Goal: Task Accomplishment & Management: Manage account settings

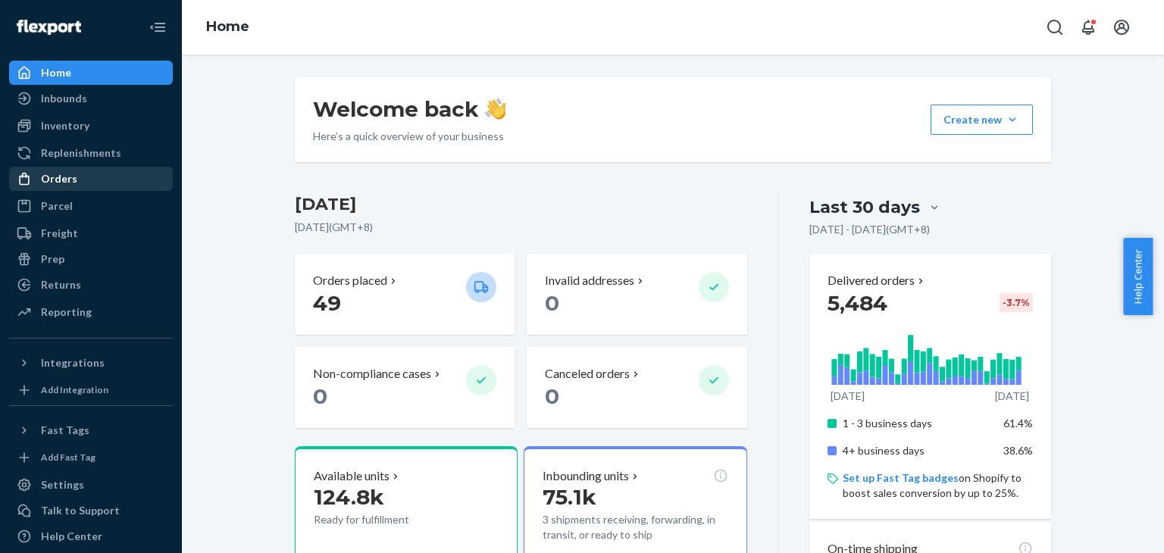
click at [124, 188] on div "Orders" at bounding box center [91, 178] width 161 height 21
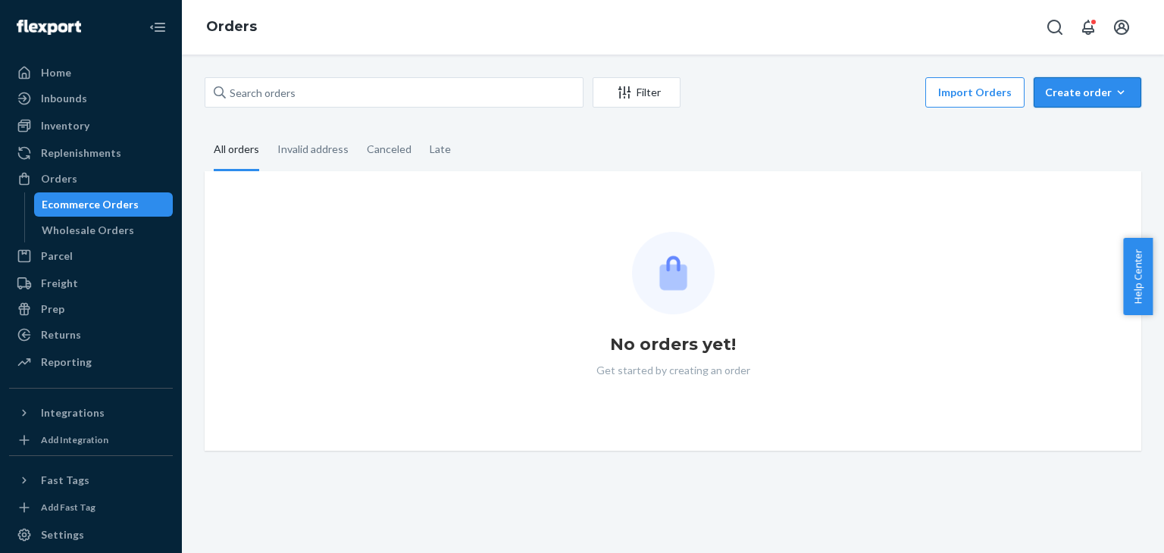
click at [1090, 87] on div "Create order" at bounding box center [1087, 92] width 85 height 15
click at [1085, 124] on span "Ecommerce order" at bounding box center [1096, 129] width 94 height 11
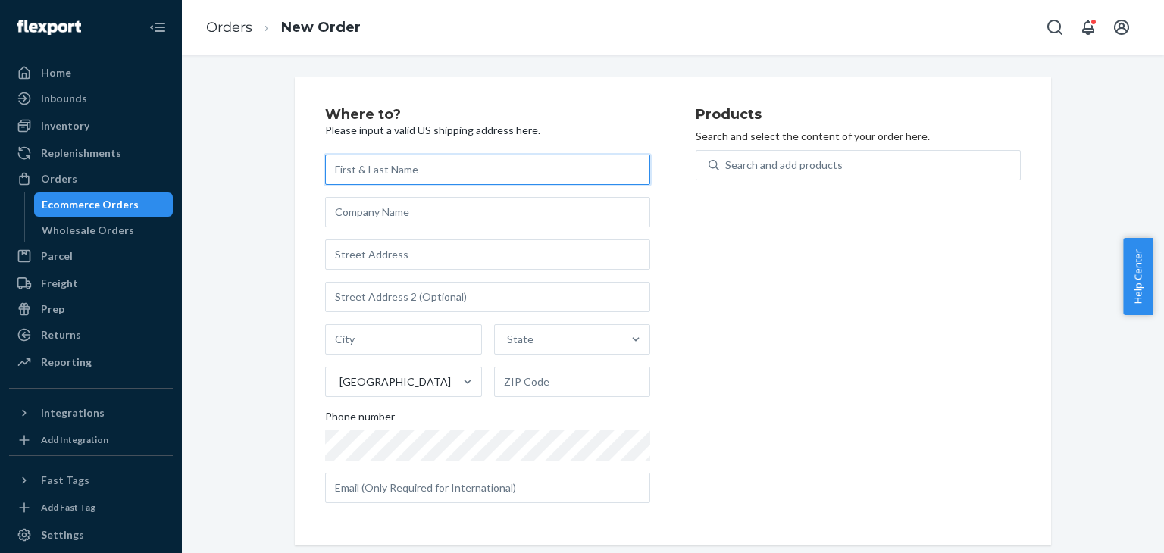
paste input "Lauren"
type input "Lauren"
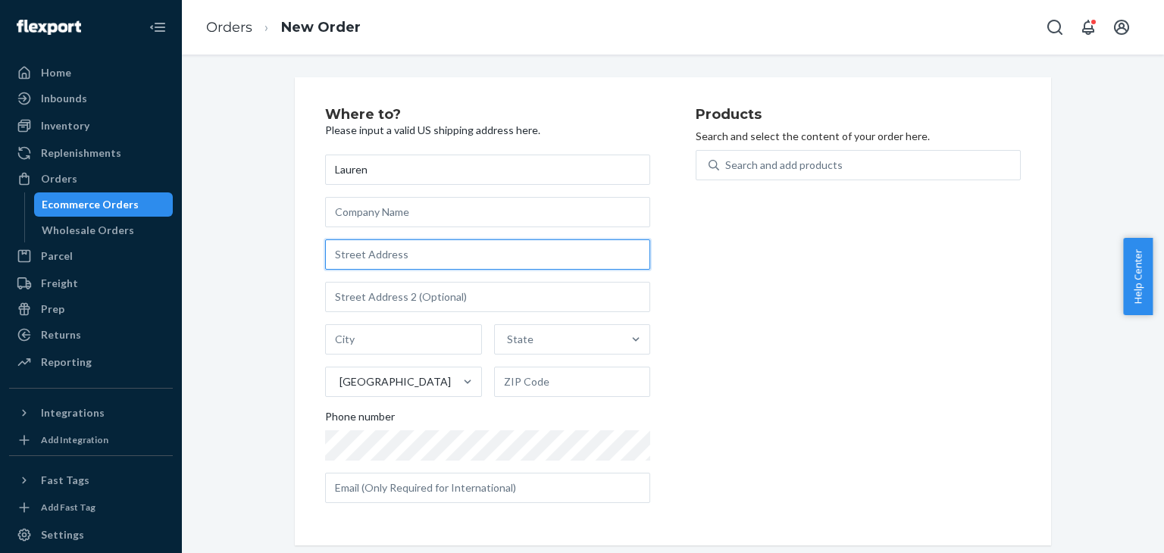
click at [366, 258] on input "text" at bounding box center [487, 254] width 325 height 30
paste input "[STREET_ADDRESS][PERSON_NAME]"
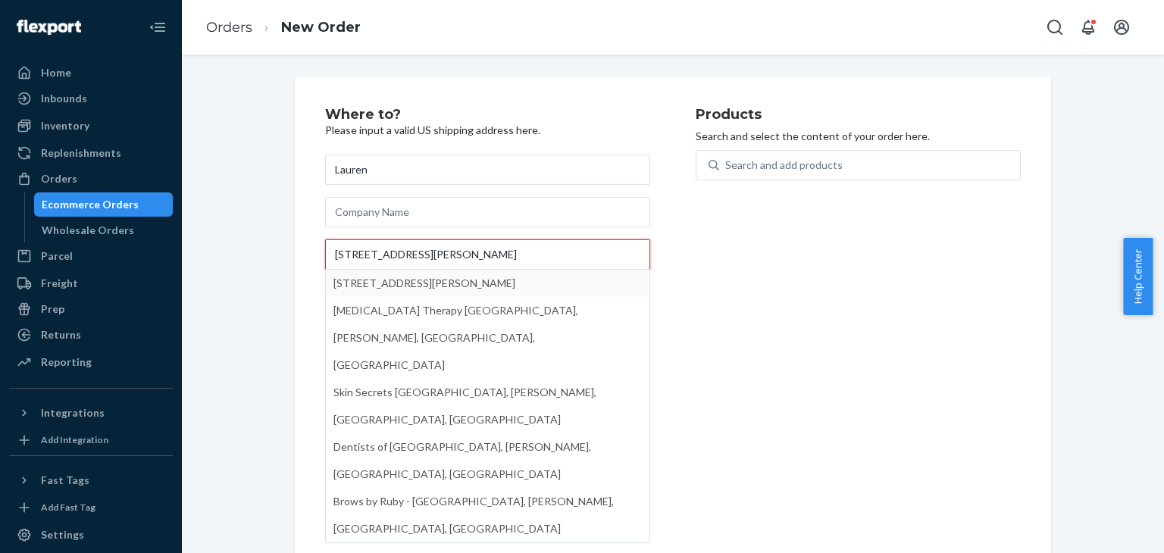
type input "[STREET_ADDRESS][PERSON_NAME]"
type input "227"
type input "[GEOGRAPHIC_DATA]"
type input "33316"
type input "[STREET_ADDRESS][PERSON_NAME]"
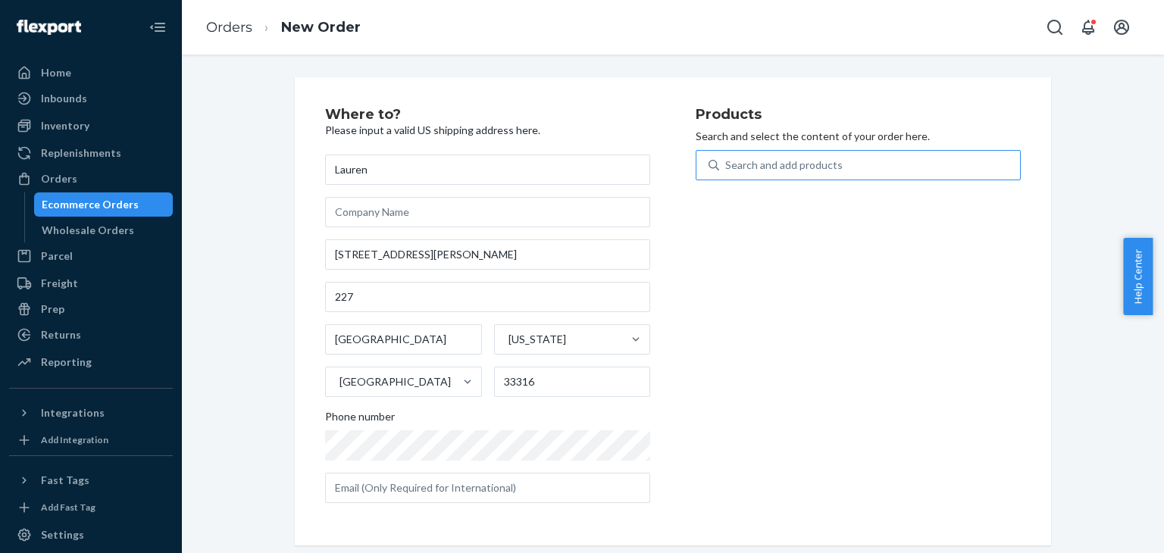
click at [852, 167] on div "Search and add products" at bounding box center [869, 165] width 301 height 27
click at [727, 167] on input "Search and add products" at bounding box center [726, 165] width 2 height 15
type input "black"
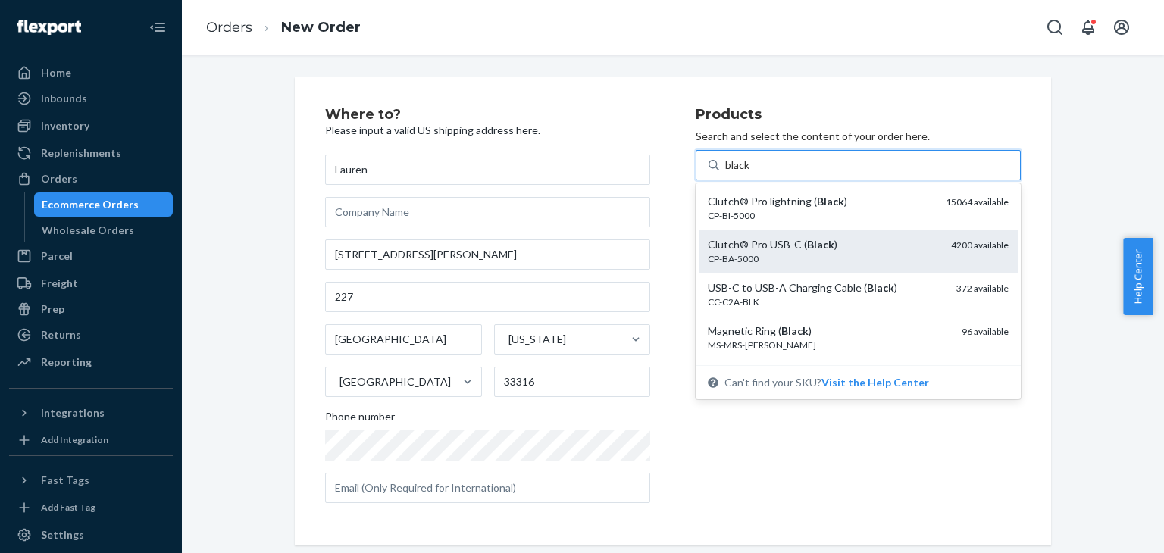
click at [830, 255] on div "CP-BA-5000" at bounding box center [823, 258] width 231 height 13
click at [751, 173] on input "black" at bounding box center [738, 165] width 26 height 15
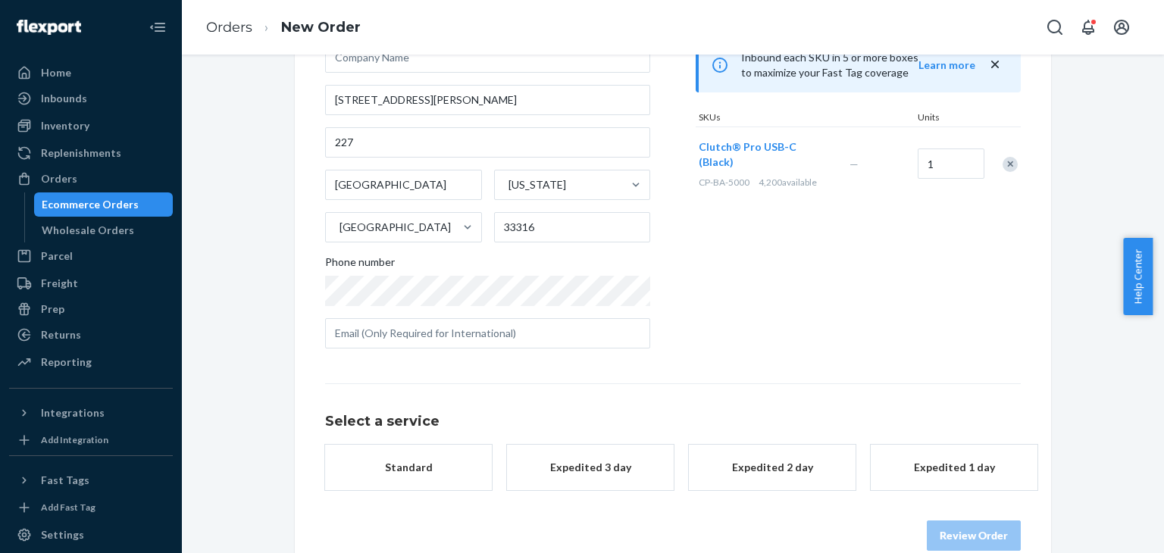
scroll to position [182, 0]
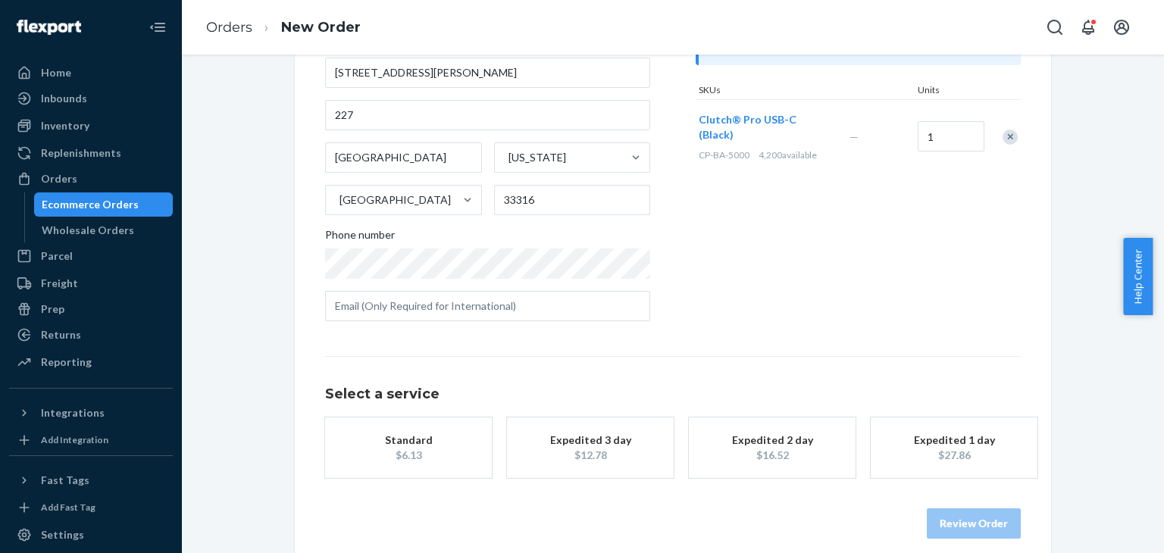
click at [364, 436] on div "Standard" at bounding box center [408, 440] width 121 height 15
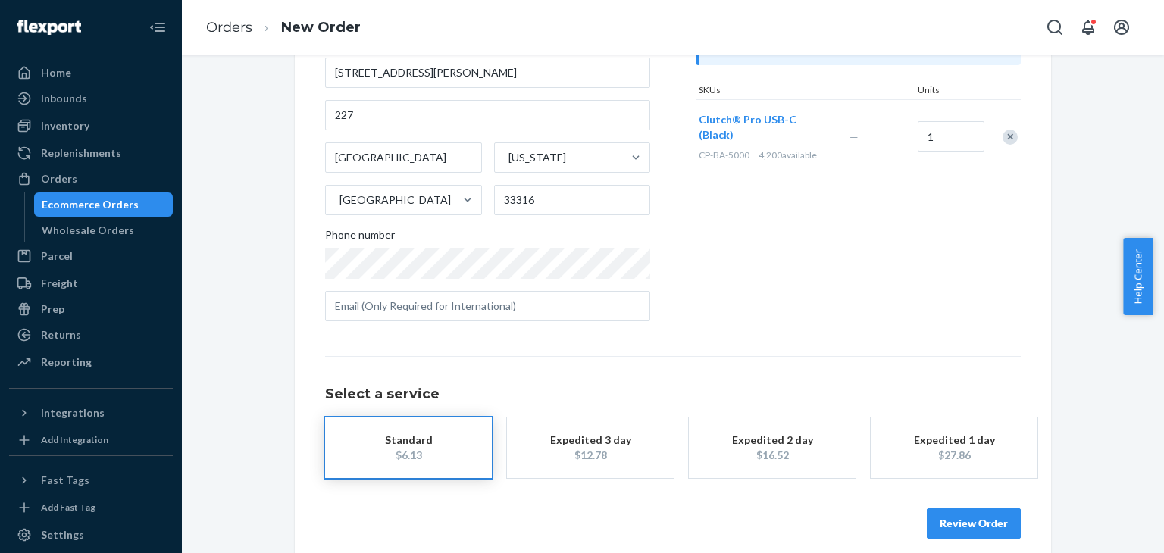
click at [965, 537] on div "Where to? Please input a valid US shipping address here. [PERSON_NAME] [STREET_…" at bounding box center [673, 232] width 756 height 674
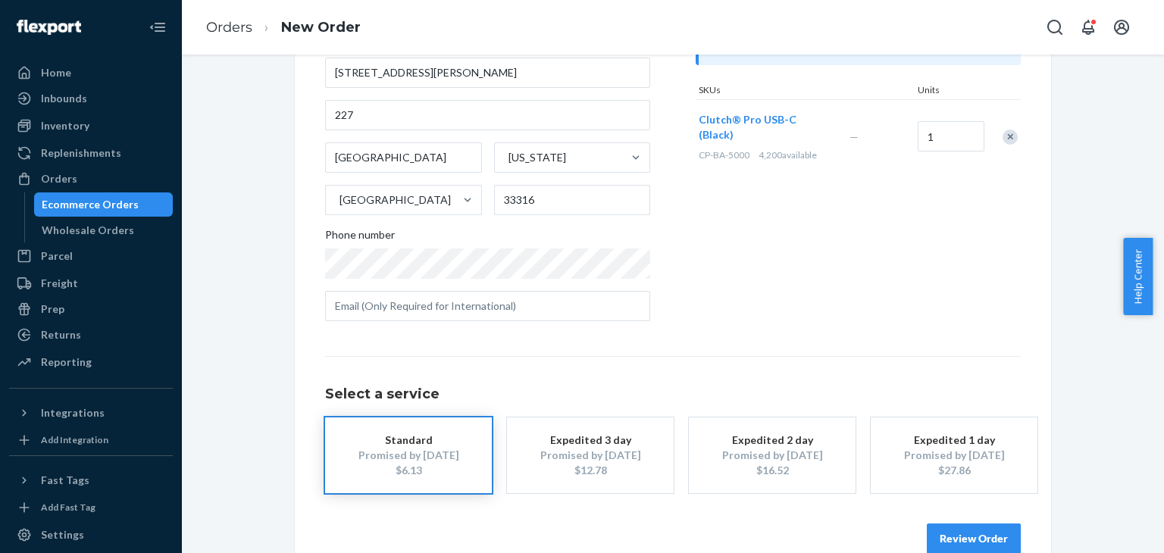
click at [965, 524] on button "Review Order" at bounding box center [974, 539] width 94 height 30
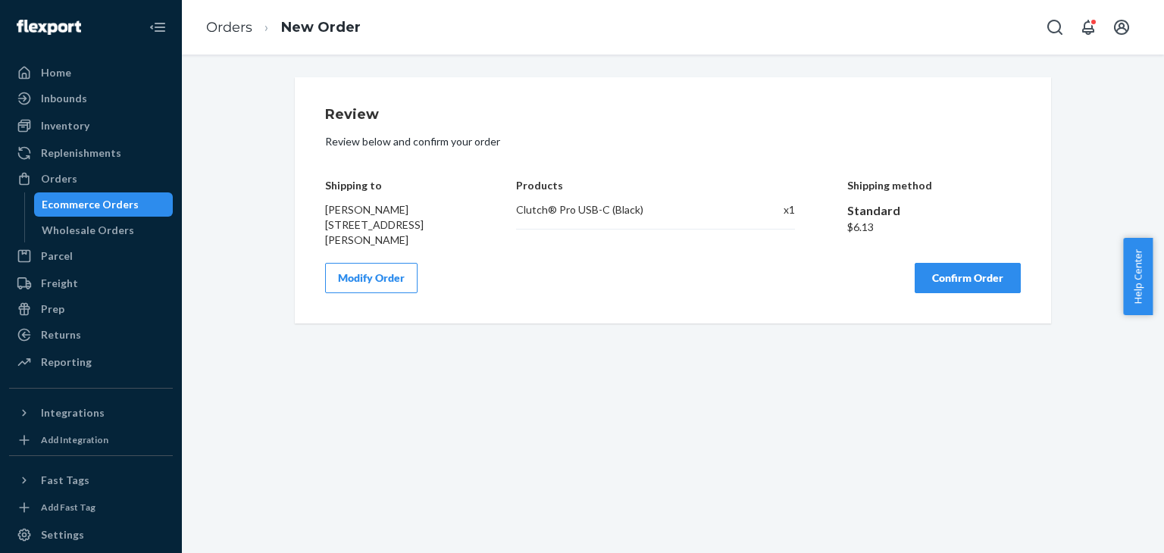
click at [974, 292] on button "Confirm Order" at bounding box center [968, 278] width 106 height 30
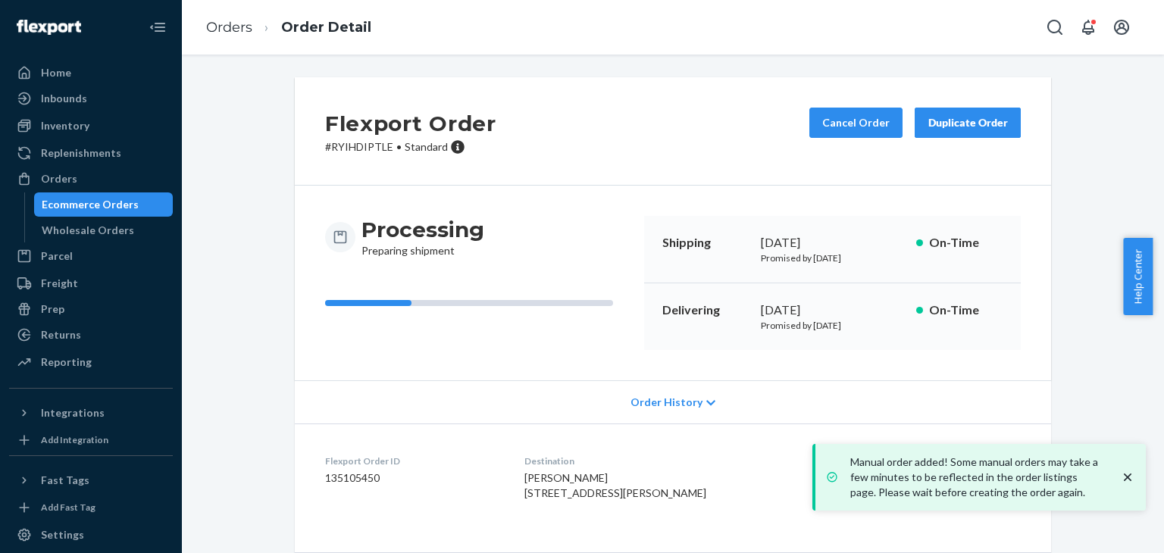
click at [365, 145] on p "# RYIHDIPTLE • Standard" at bounding box center [410, 146] width 171 height 15
copy p "RYIHDIPTLE"
click at [93, 177] on div "Orders" at bounding box center [91, 178] width 161 height 21
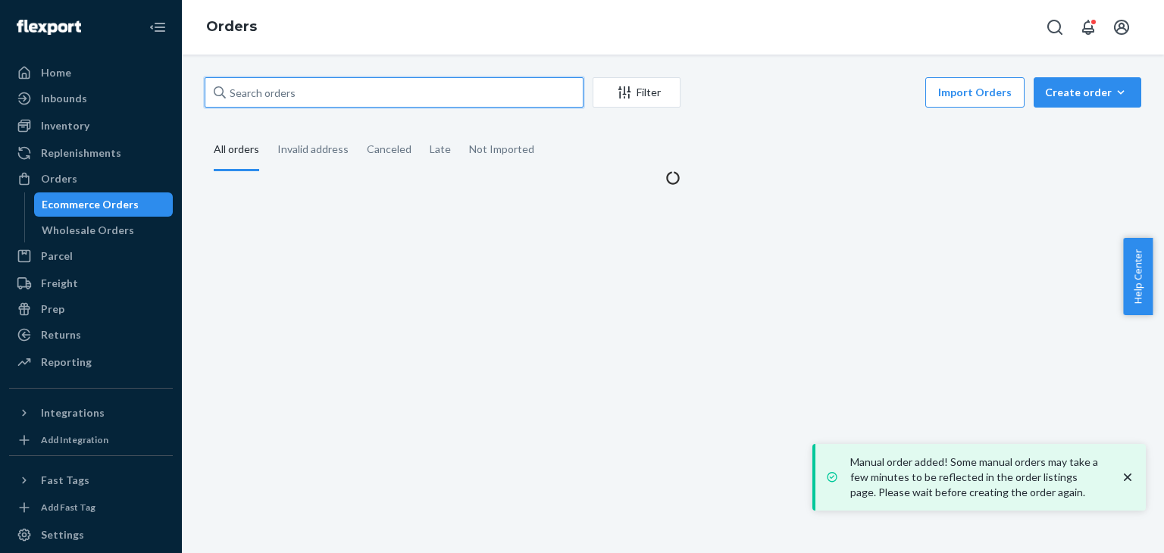
click at [333, 101] on input "text" at bounding box center [394, 92] width 379 height 30
paste input "449275"
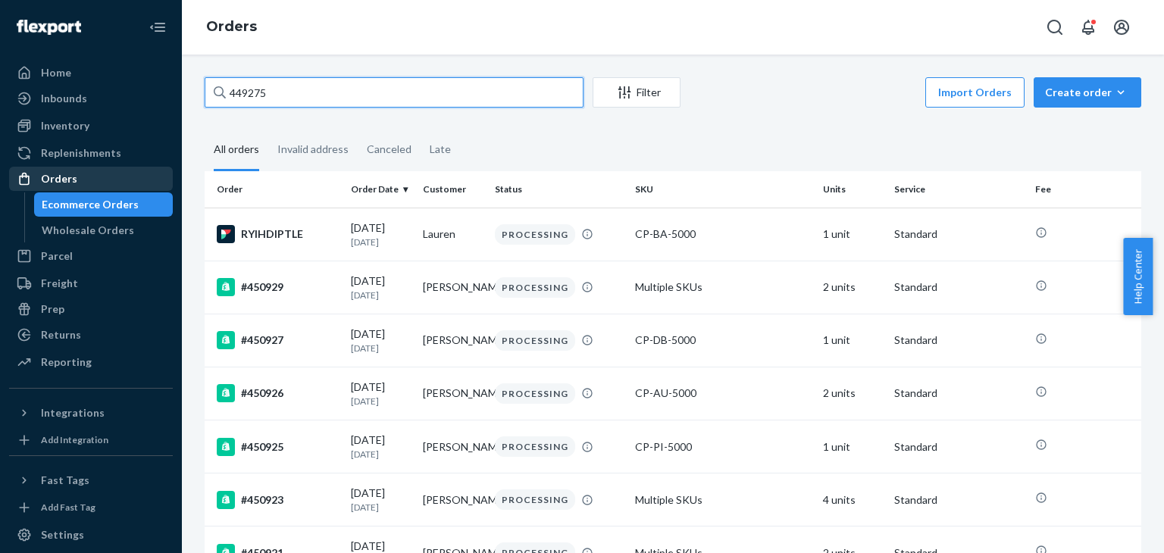
type input "449275"
click at [85, 183] on div "Orders" at bounding box center [91, 178] width 161 height 21
click at [84, 180] on div "Orders" at bounding box center [91, 178] width 161 height 21
click at [79, 178] on div "Orders" at bounding box center [91, 178] width 161 height 21
click at [77, 181] on div "Orders" at bounding box center [91, 178] width 161 height 21
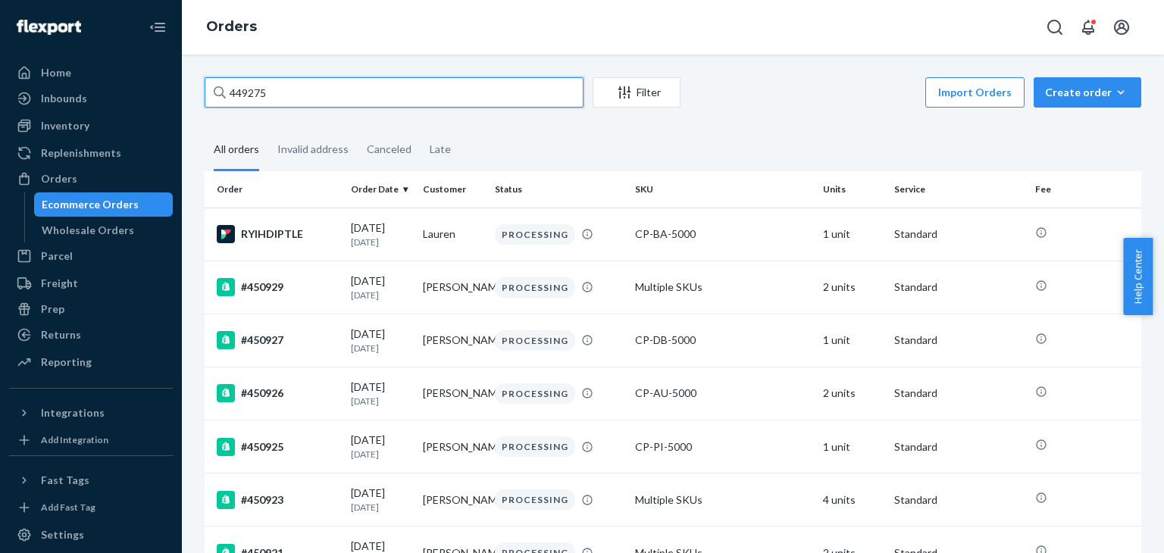
click at [368, 94] on input "449275" at bounding box center [394, 92] width 379 height 30
drag, startPoint x: 336, startPoint y: 95, endPoint x: 210, endPoint y: 95, distance: 126.5
click at [210, 95] on input "449275" at bounding box center [394, 92] width 379 height 30
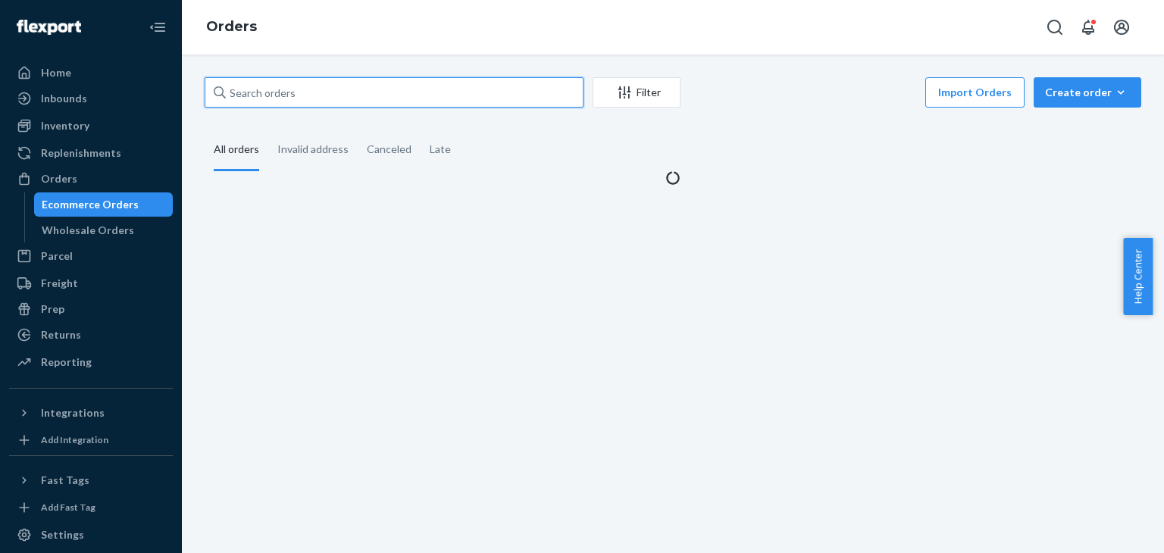
paste input "449275"
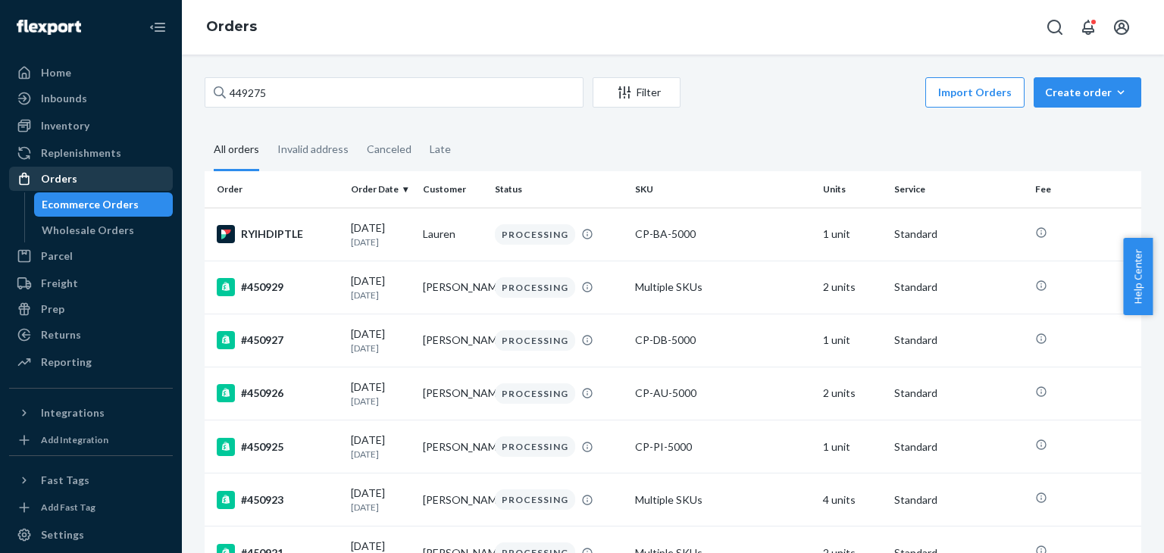
click at [126, 181] on div "Orders" at bounding box center [91, 178] width 161 height 21
drag, startPoint x: 355, startPoint y: 102, endPoint x: 210, endPoint y: 99, distance: 144.7
click at [210, 99] on input "449275" at bounding box center [394, 92] width 379 height 30
drag, startPoint x: 332, startPoint y: 95, endPoint x: 228, endPoint y: 101, distance: 104.0
click at [228, 101] on input "449275" at bounding box center [394, 92] width 379 height 30
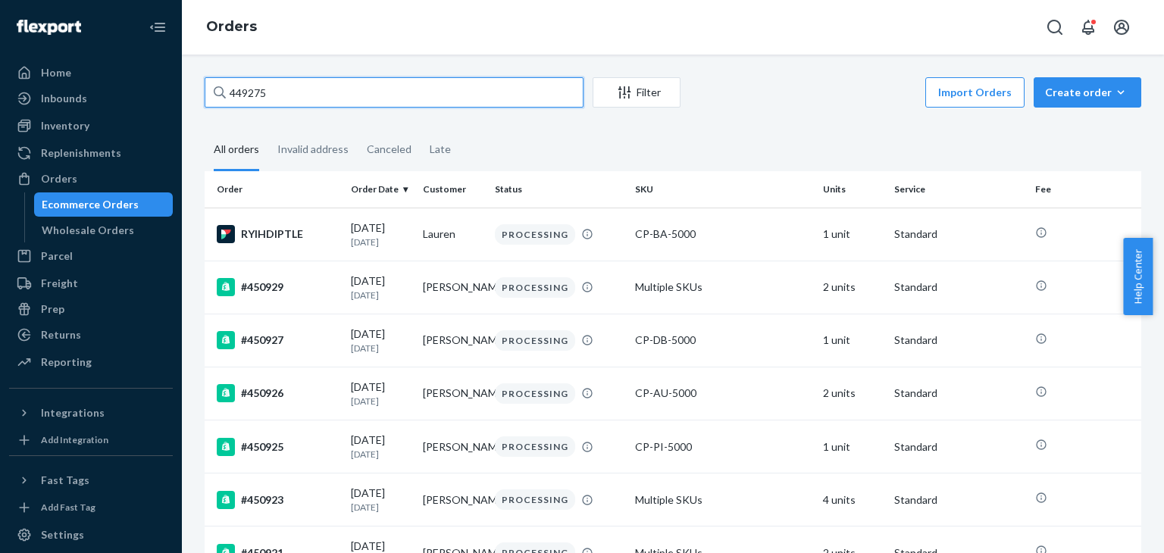
paste input "[STREET_ADDRESS]"
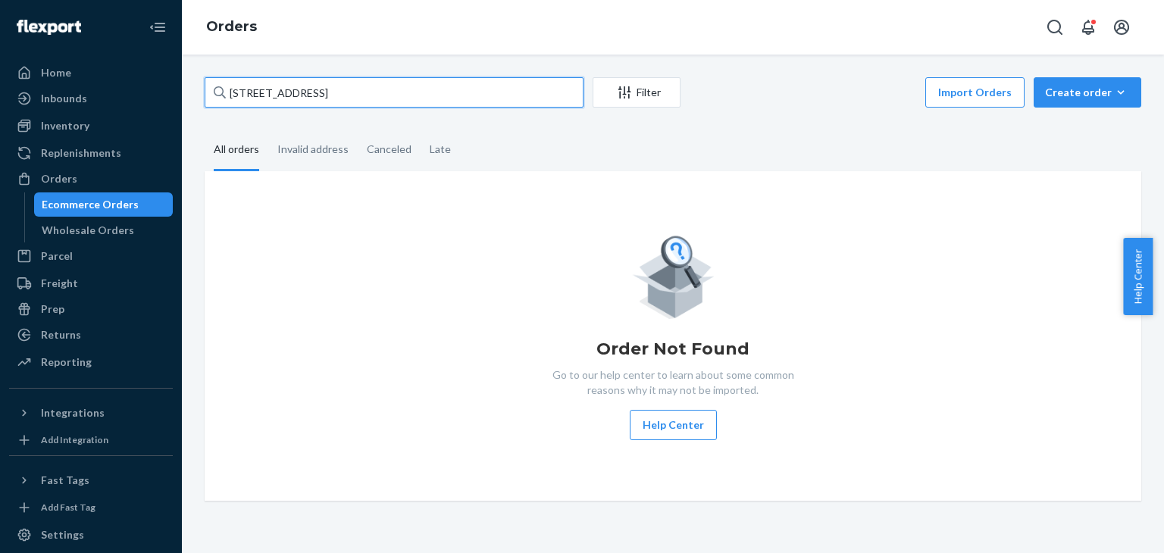
drag, startPoint x: 409, startPoint y: 101, endPoint x: 367, endPoint y: 101, distance: 42.4
click at [367, 101] on input "[STREET_ADDRESS]" at bounding box center [394, 92] width 379 height 30
click at [455, 87] on input "[STREET_ADDRESS]" at bounding box center [394, 92] width 379 height 30
drag, startPoint x: 446, startPoint y: 92, endPoint x: 307, endPoint y: 92, distance: 138.7
click at [307, 92] on input "[STREET_ADDRESS]" at bounding box center [394, 92] width 379 height 30
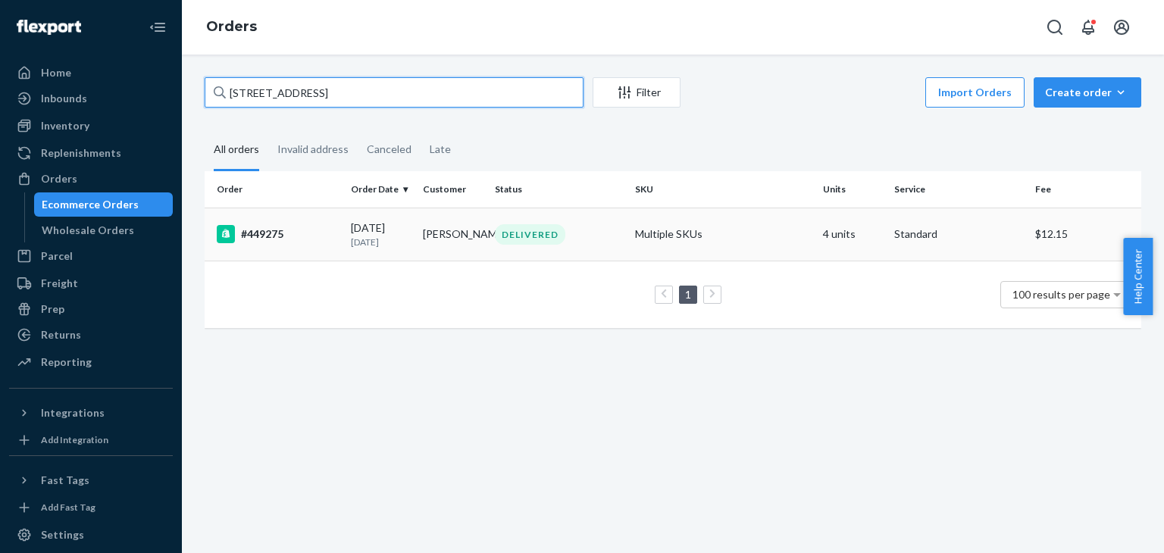
type input "[STREET_ADDRESS]"
click at [611, 244] on div "DELIVERED" at bounding box center [559, 234] width 134 height 20
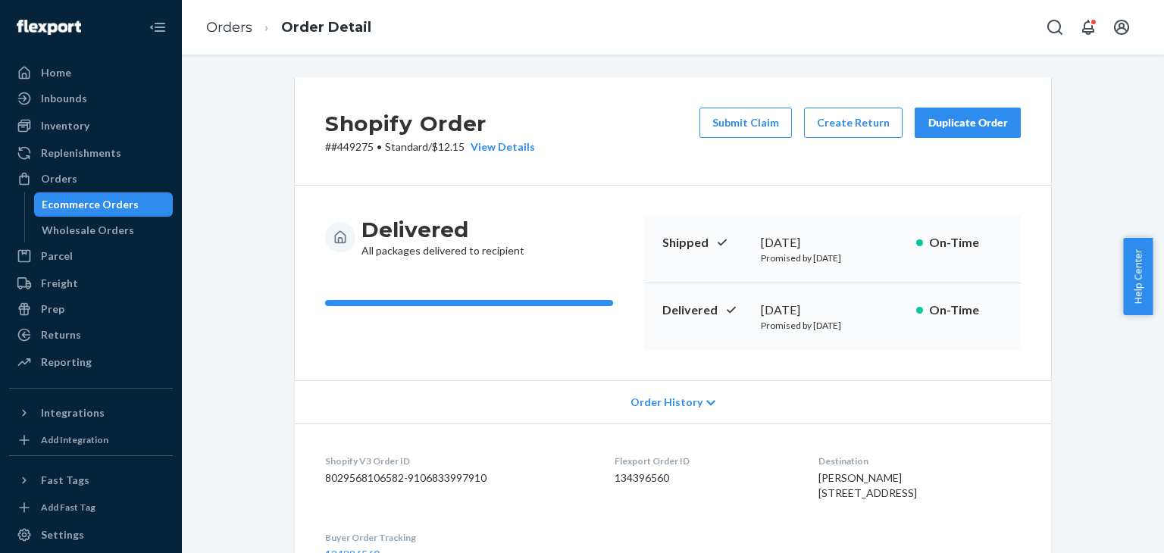
click at [962, 127] on div "Duplicate Order" at bounding box center [967, 122] width 80 height 15
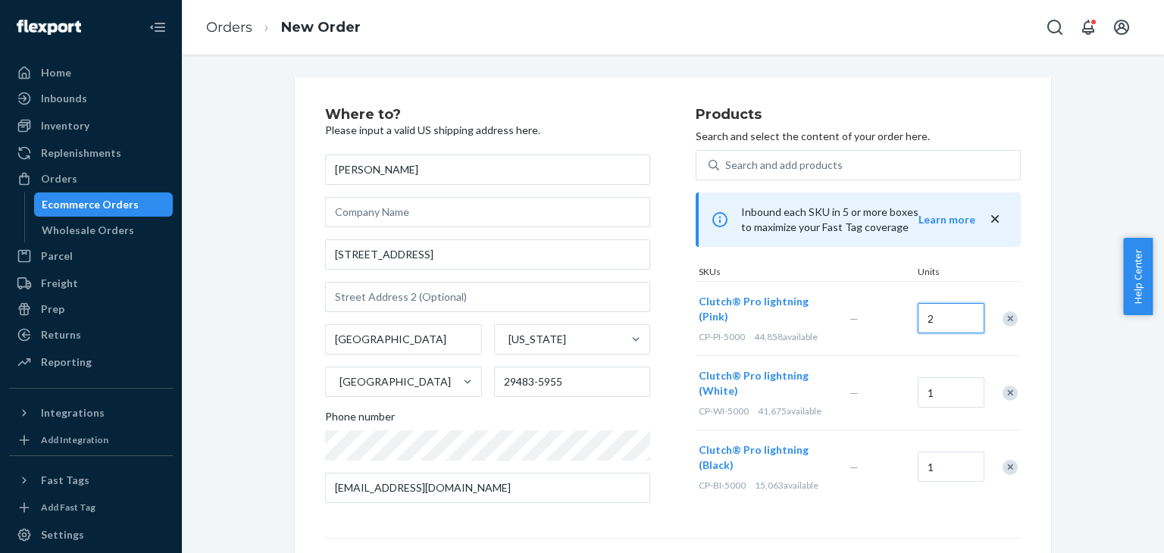
click at [943, 318] on input "2" at bounding box center [951, 318] width 67 height 30
type input "1"
click at [1005, 386] on div "Remove Item" at bounding box center [1009, 393] width 15 height 15
click at [1003, 386] on div "Remove Item" at bounding box center [1009, 393] width 15 height 15
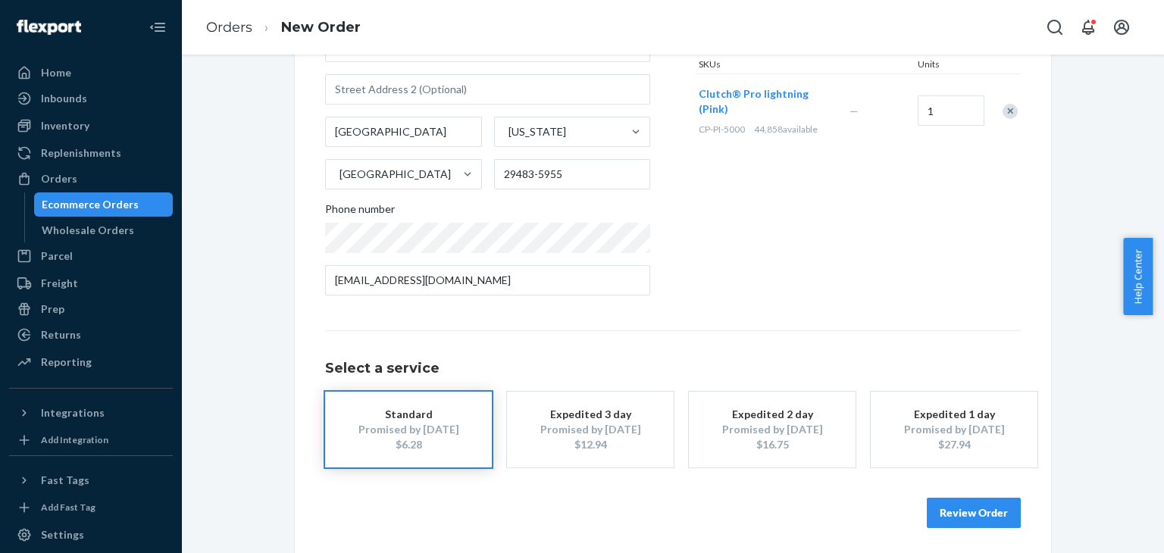
scroll to position [212, 0]
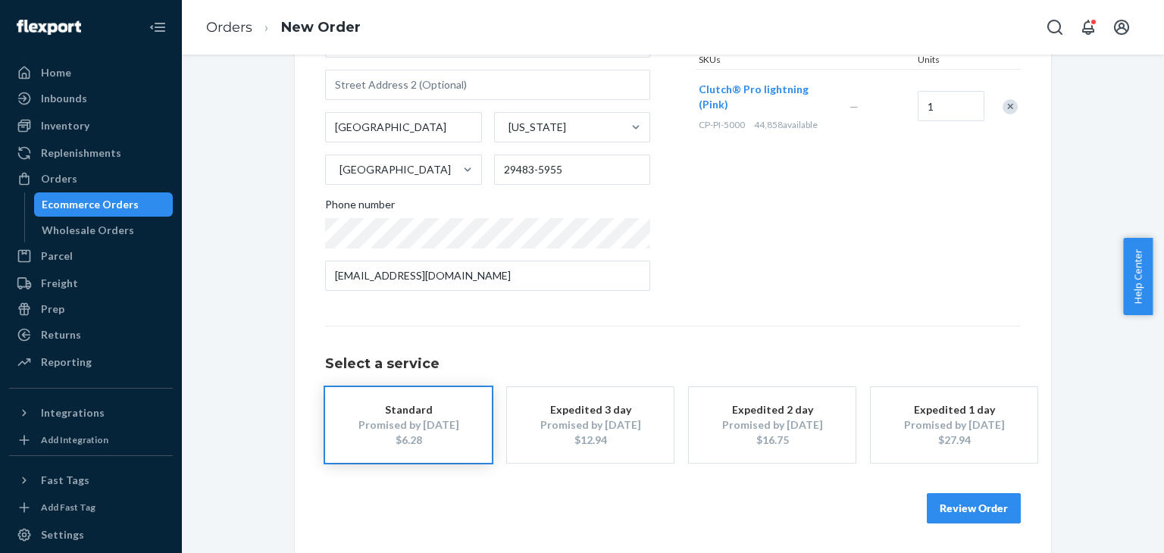
click at [952, 501] on button "Review Order" at bounding box center [974, 508] width 94 height 30
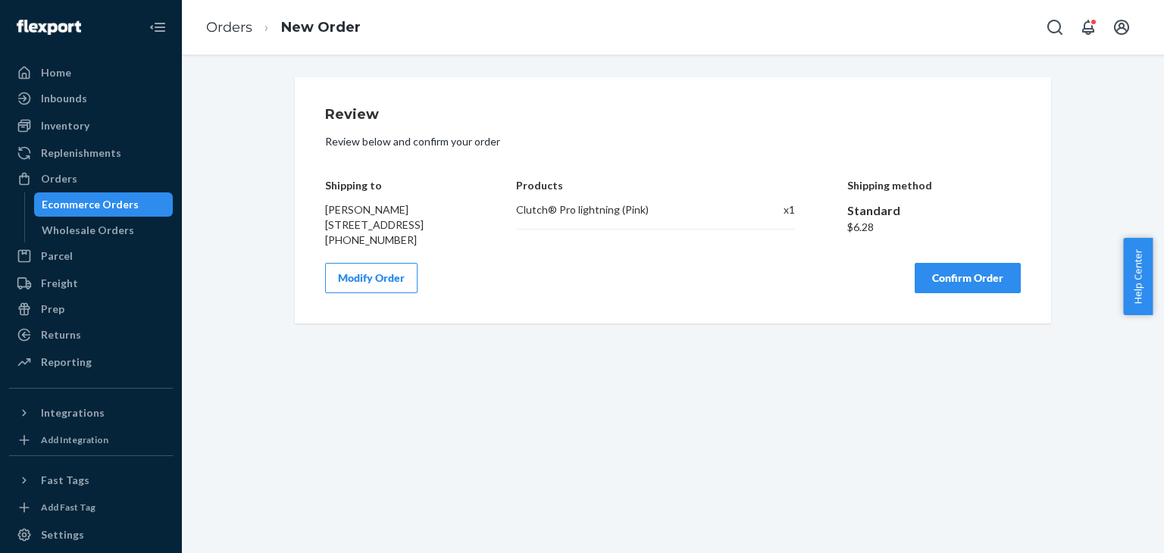
click at [967, 292] on button "Confirm Order" at bounding box center [968, 278] width 106 height 30
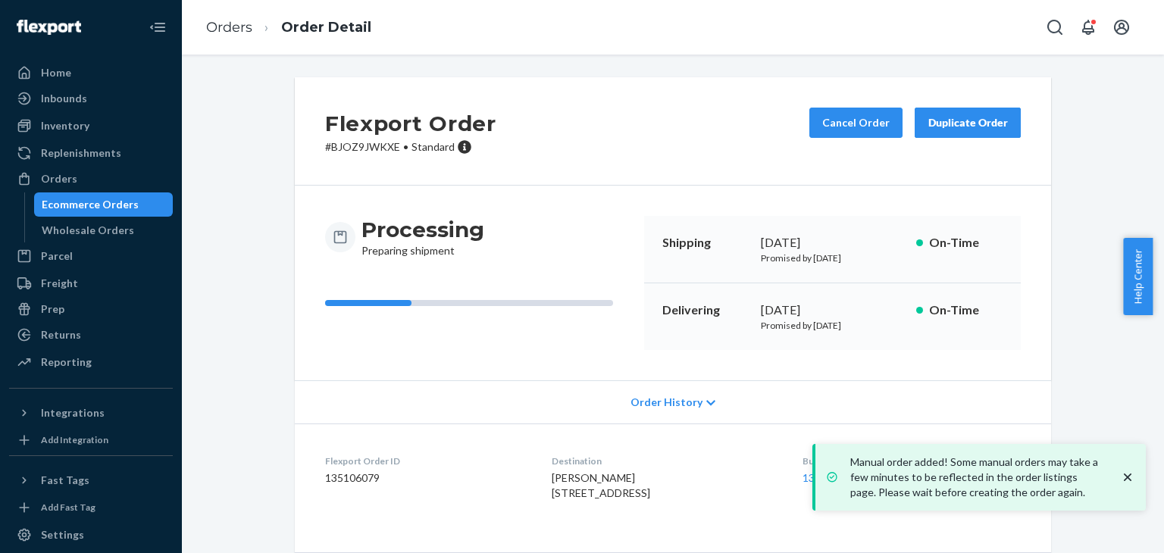
click at [371, 148] on p "# BJOZ9JWKXE • Standard" at bounding box center [410, 146] width 171 height 15
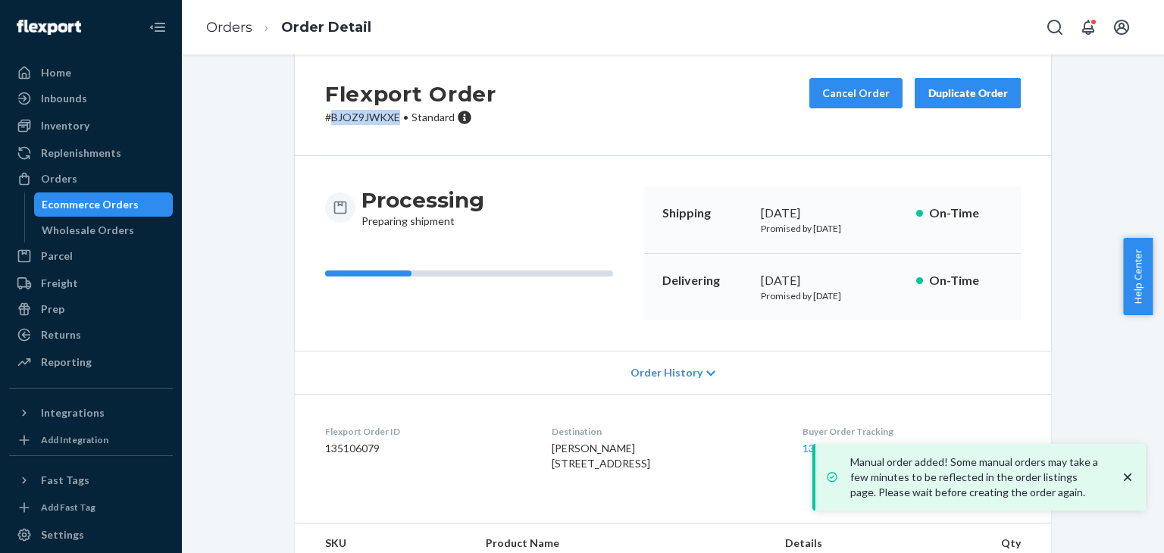
scroll to position [142, 0]
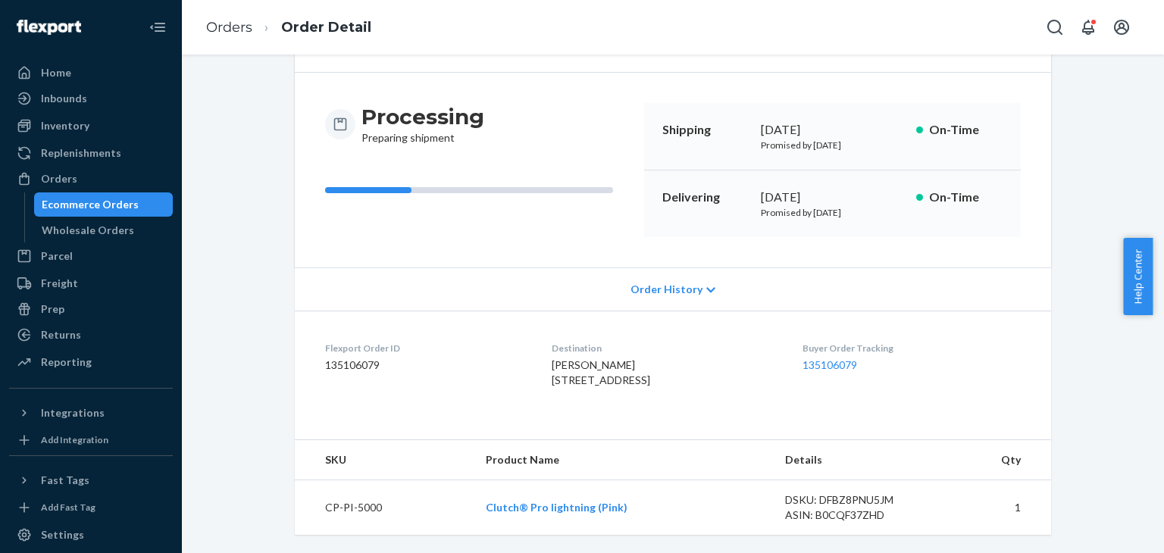
copy p "BJOZ9JWKXE"
click at [87, 340] on div "Returns" at bounding box center [91, 334] width 161 height 21
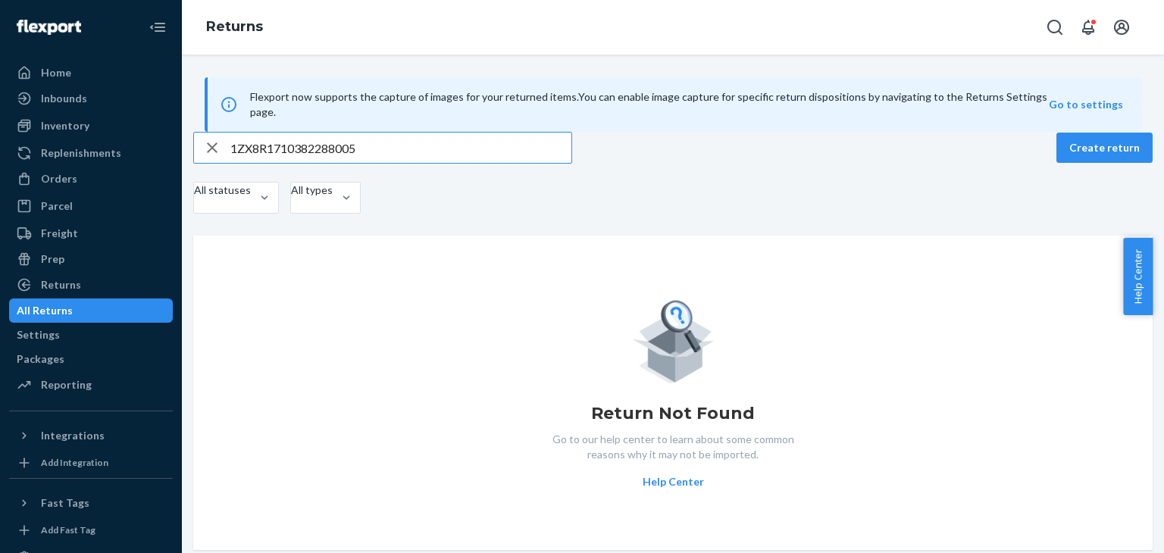
type input "1ZX8R1710382288005"
click at [77, 183] on div "Orders" at bounding box center [91, 178] width 161 height 21
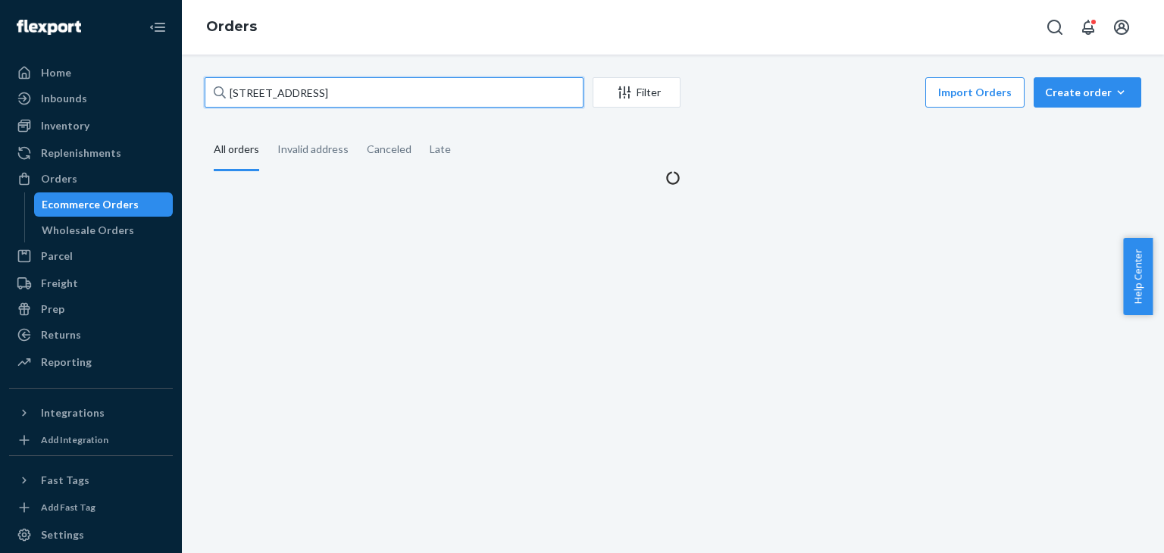
click at [378, 99] on input "[STREET_ADDRESS]" at bounding box center [394, 92] width 379 height 30
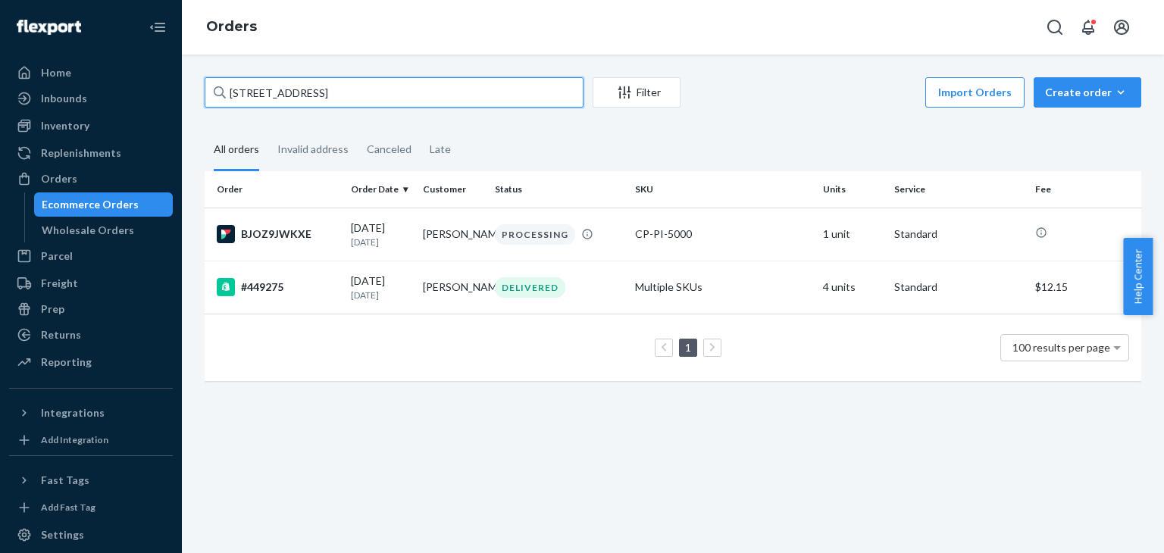
paste input "38470"
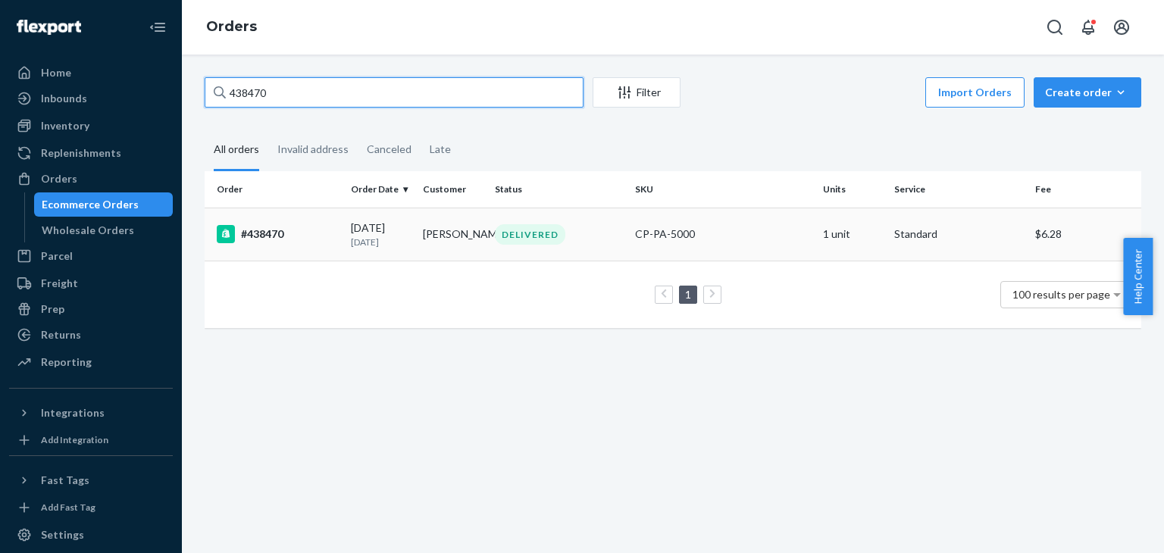
type input "438470"
click at [753, 232] on div "CP-PA-5000" at bounding box center [722, 234] width 175 height 15
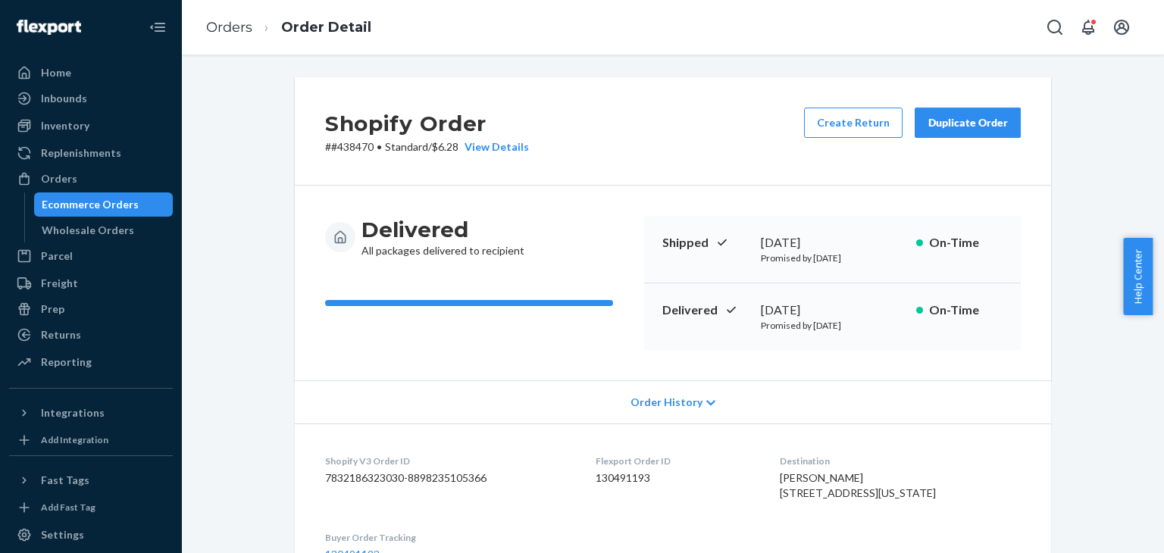
click at [952, 115] on div "Duplicate Order" at bounding box center [967, 122] width 80 height 15
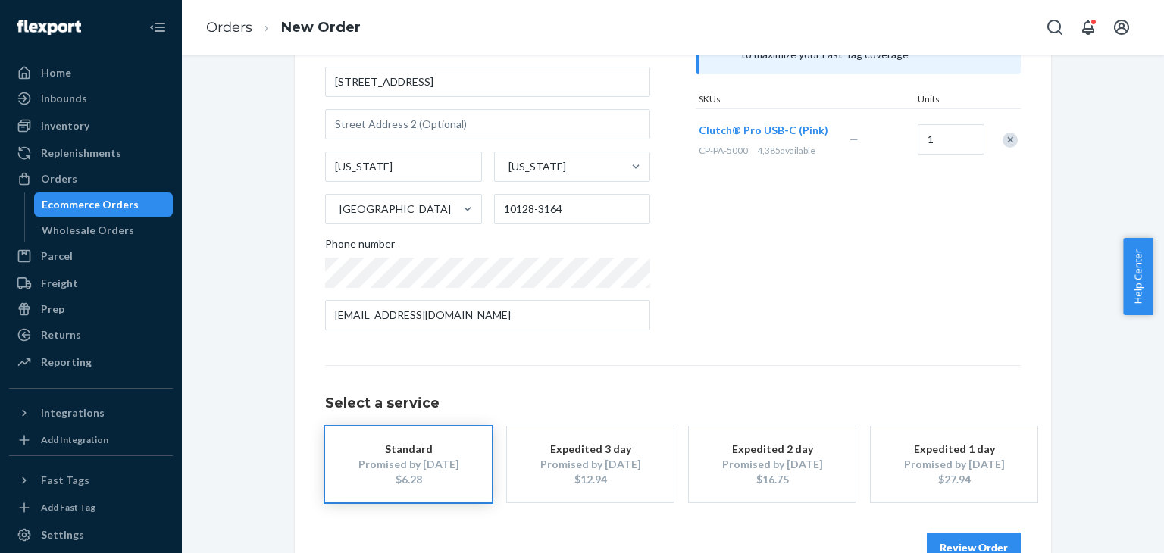
scroll to position [212, 0]
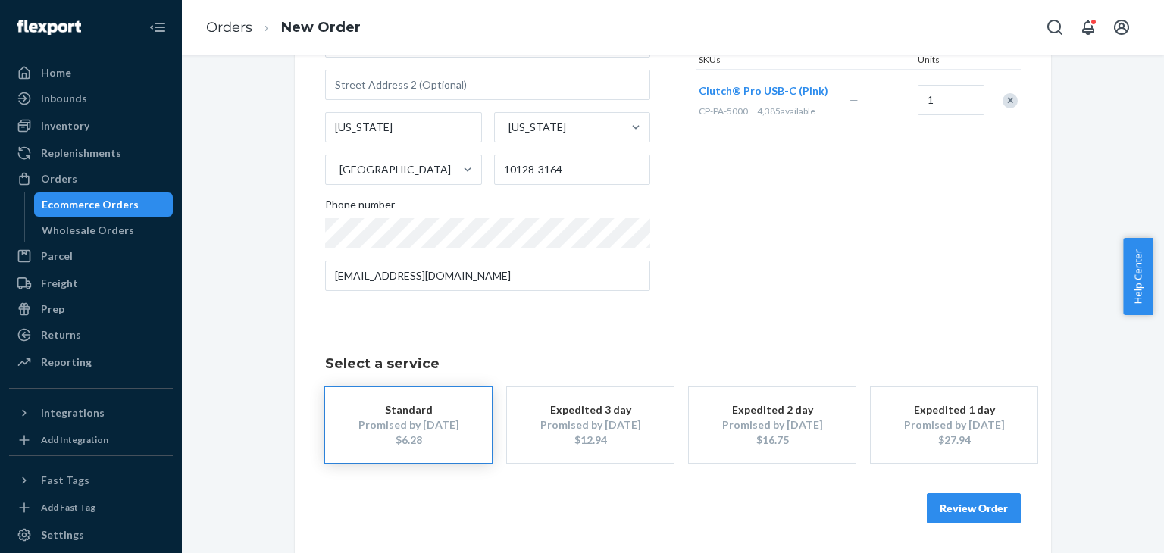
click at [994, 515] on button "Review Order" at bounding box center [974, 508] width 94 height 30
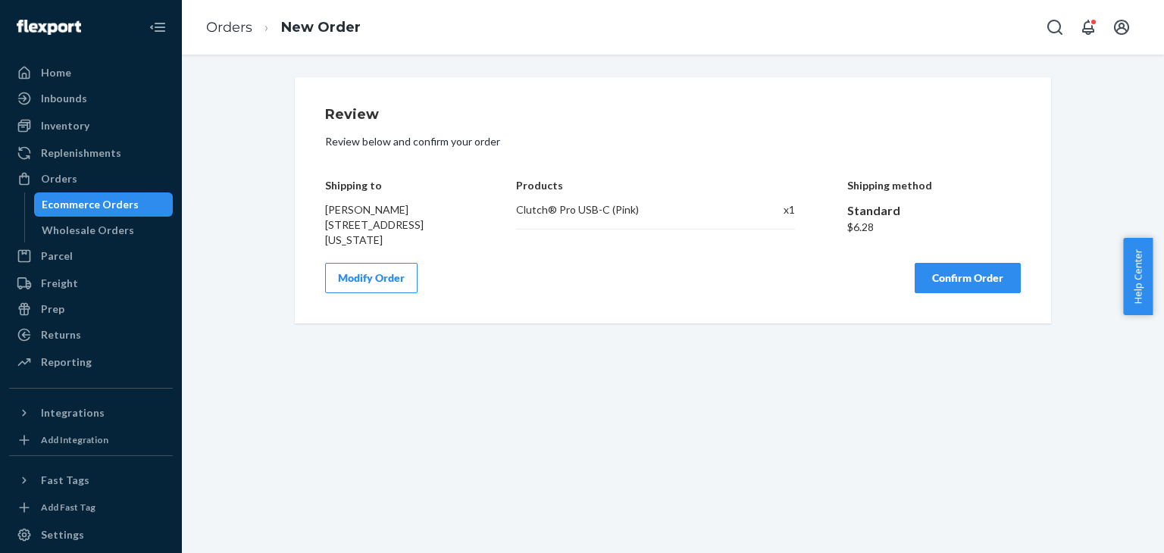
scroll to position [0, 0]
click at [992, 275] on button "Confirm Order" at bounding box center [968, 278] width 106 height 30
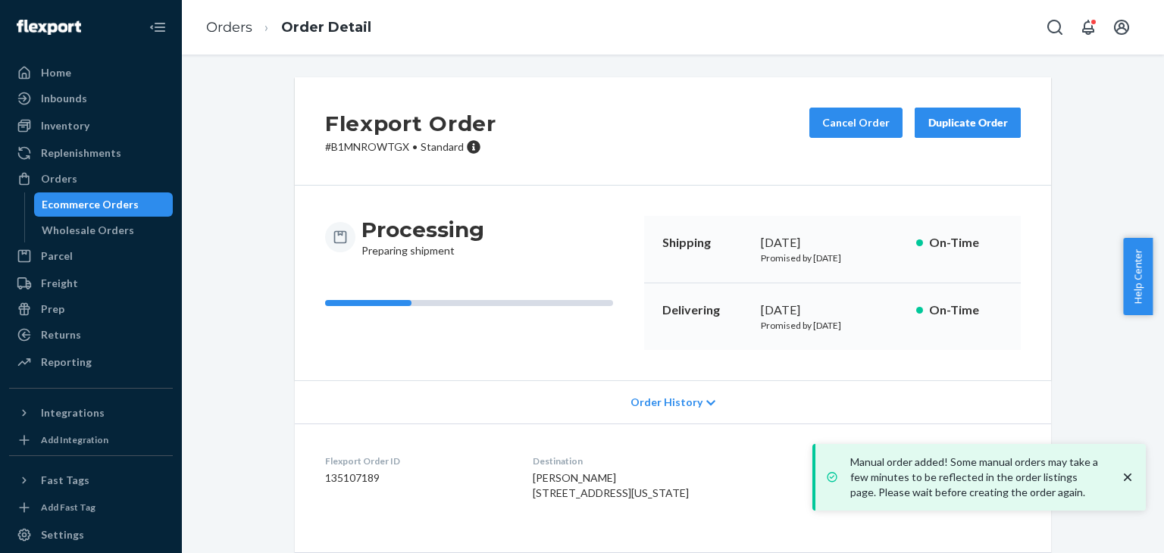
click at [379, 148] on p "# B1MNROWTGX • Standard" at bounding box center [410, 146] width 171 height 15
click at [379, 149] on p "# B1MNROWTGX • Standard" at bounding box center [410, 146] width 171 height 15
copy p "B1MNROWTGX"
